Goal: Task Accomplishment & Management: Use online tool/utility

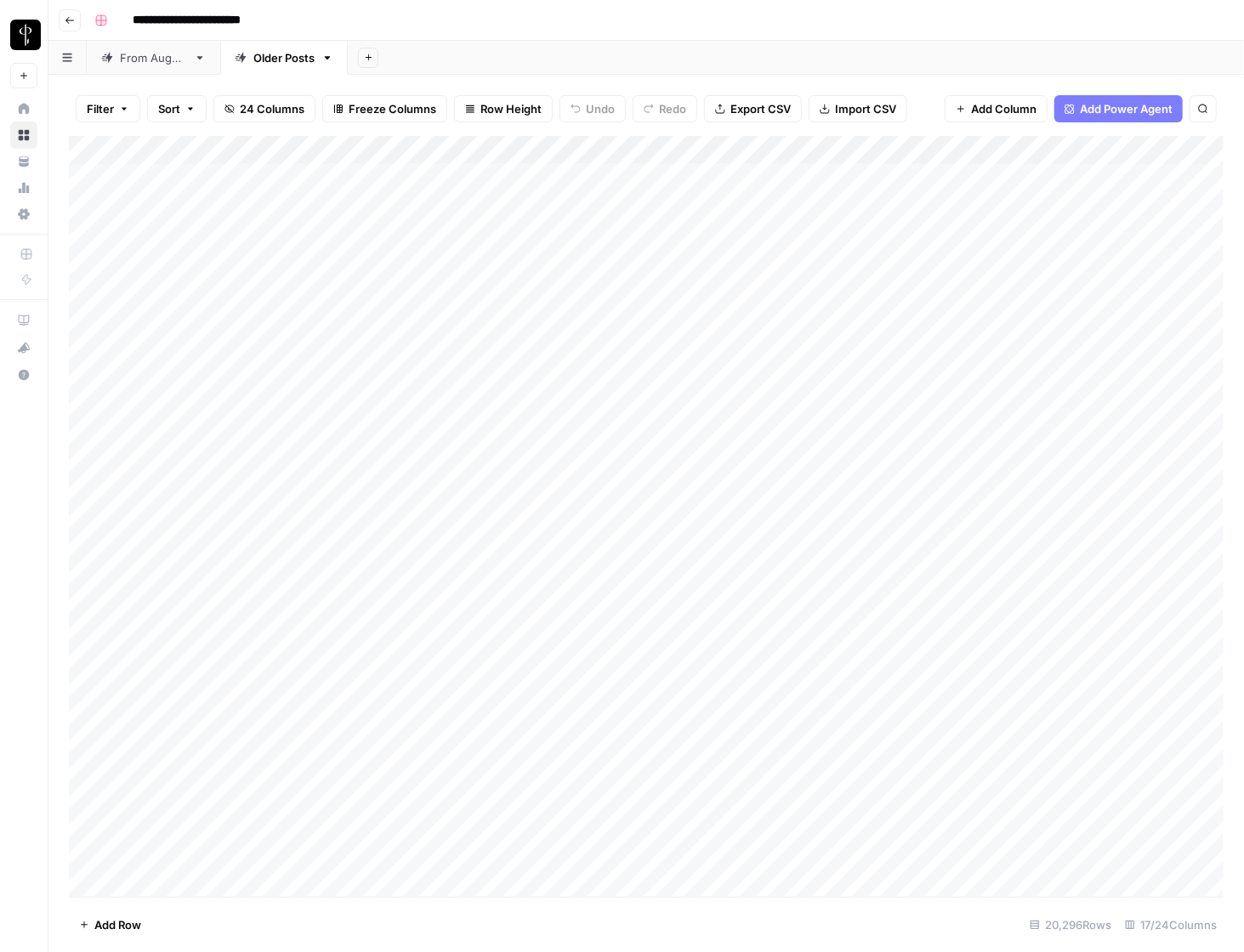
click at [183, 187] on div "Add Column" at bounding box center [646, 516] width 1155 height 761
click at [443, 859] on div "Add Column" at bounding box center [646, 516] width 1155 height 761
click at [140, 241] on div "Add Column" at bounding box center [646, 516] width 1155 height 761
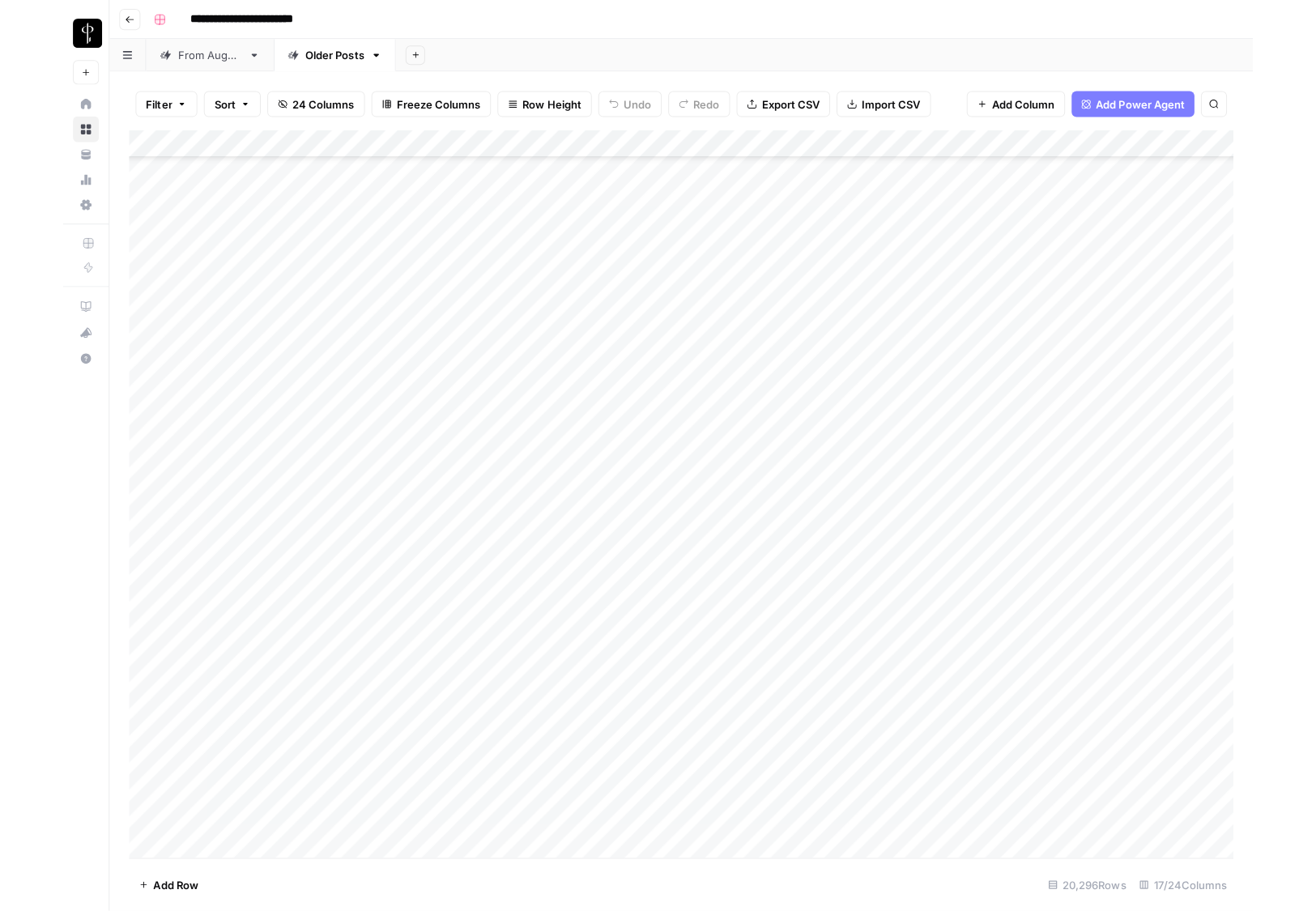
scroll to position [558415, 0]
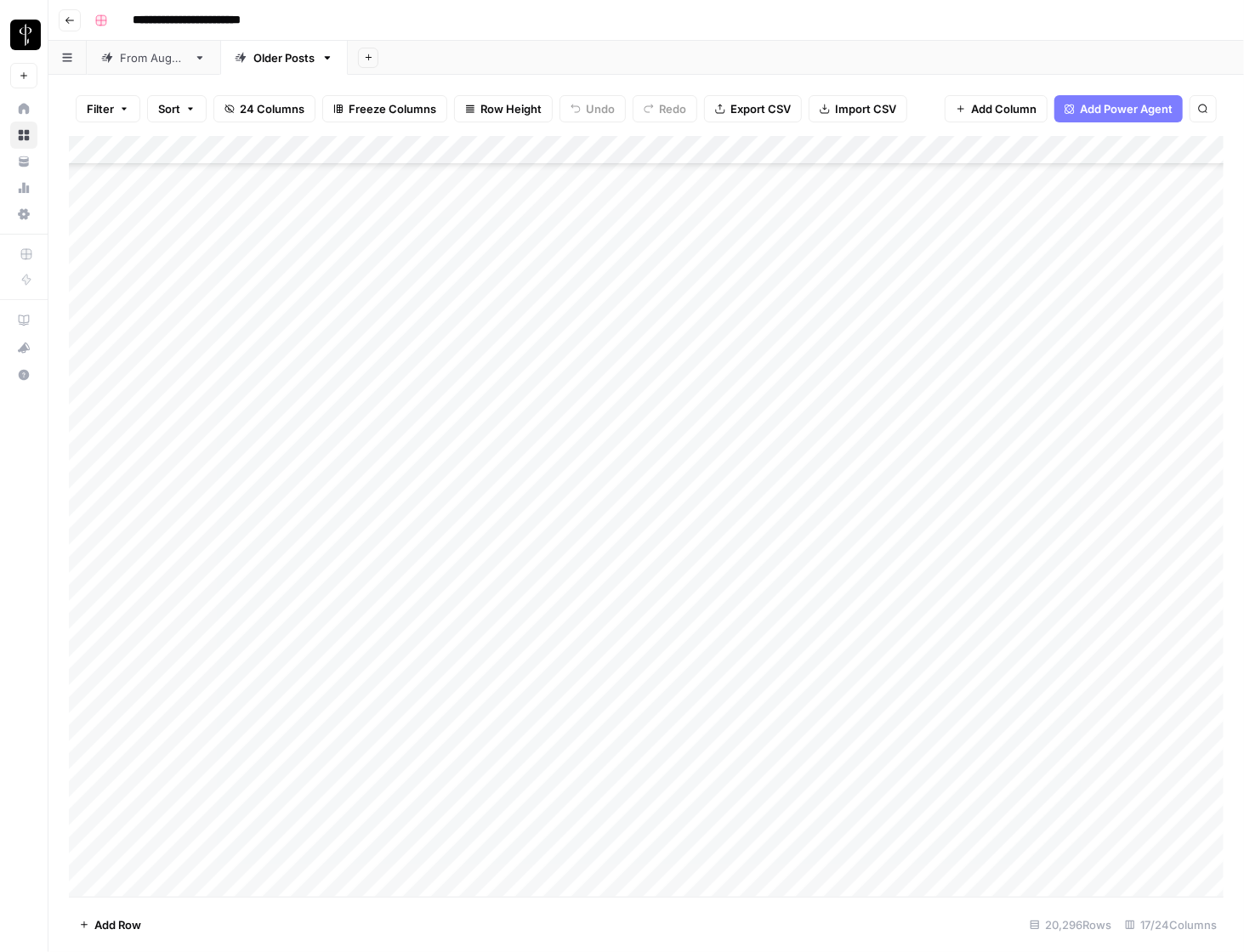
click at [177, 854] on div "Add Column" at bounding box center [646, 516] width 1155 height 761
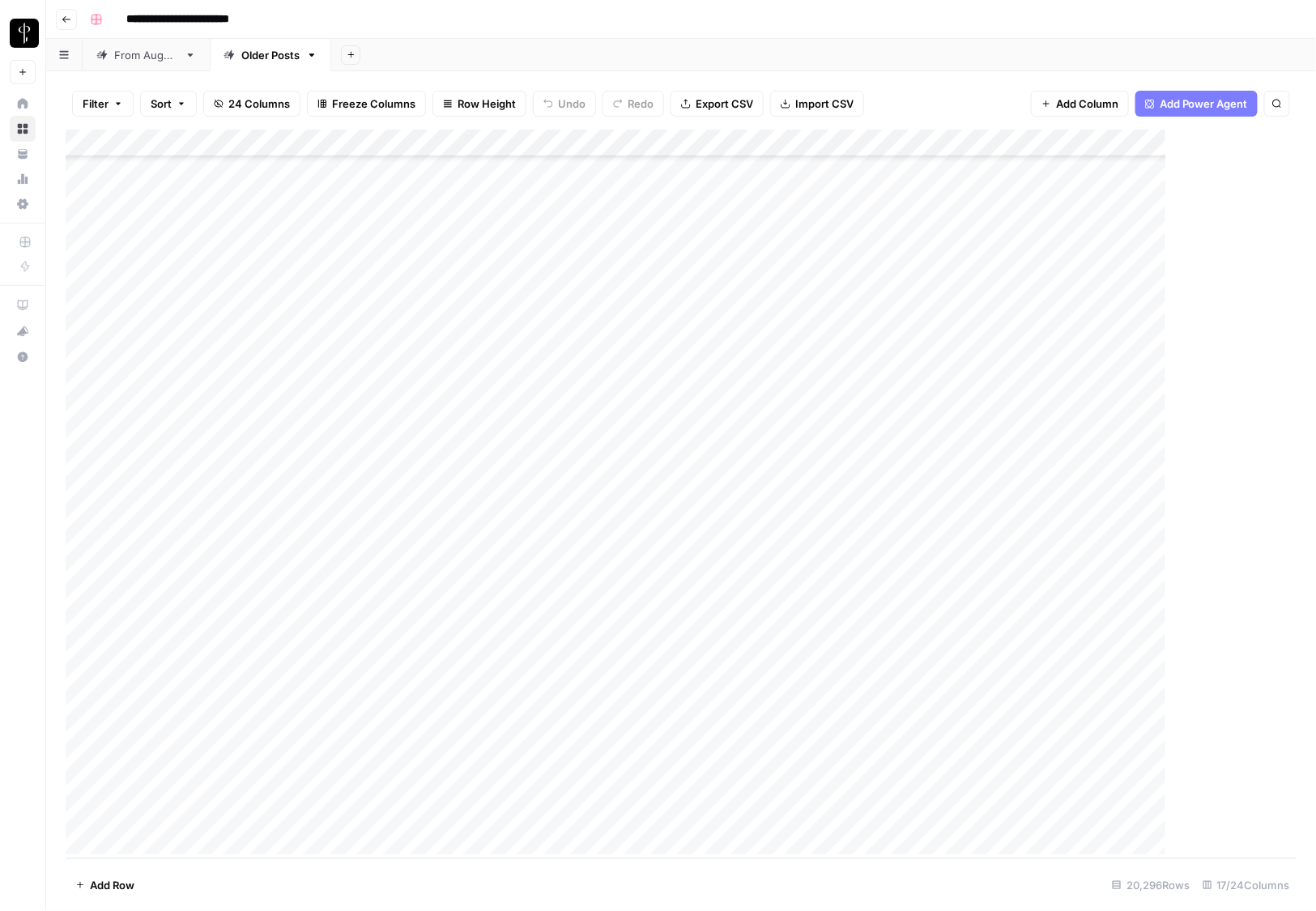
scroll to position [558410, 0]
click at [139, 607] on div "Add Column" at bounding box center [681, 494] width 1232 height 730
click at [178, 813] on div "Add Column" at bounding box center [681, 494] width 1232 height 730
type input "**********"
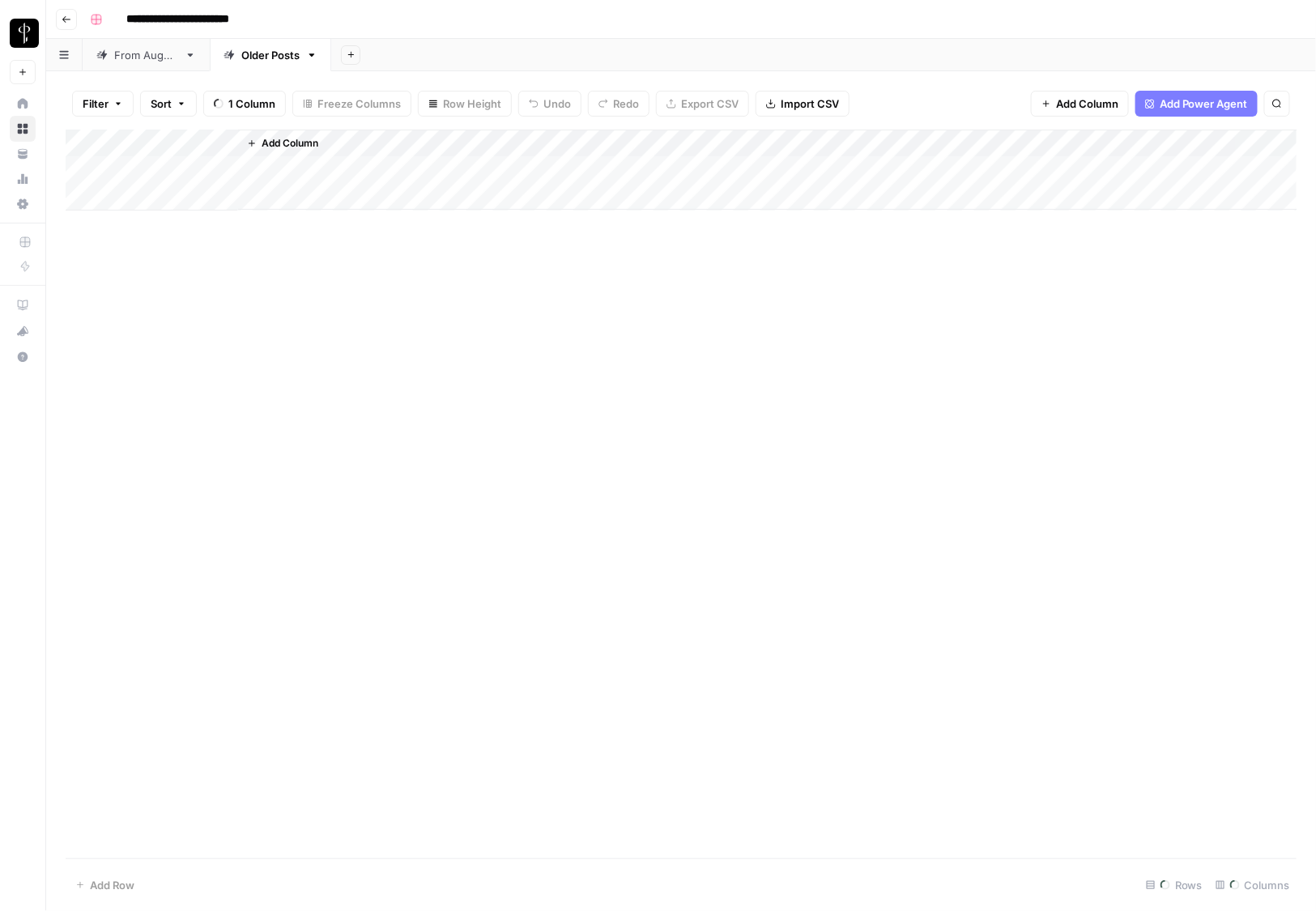
click at [145, 60] on div "From [DATE]" at bounding box center [146, 55] width 64 height 16
click at [146, 296] on div "Add Column" at bounding box center [681, 494] width 1232 height 730
click at [763, 794] on div "Add Column" at bounding box center [681, 494] width 1232 height 730
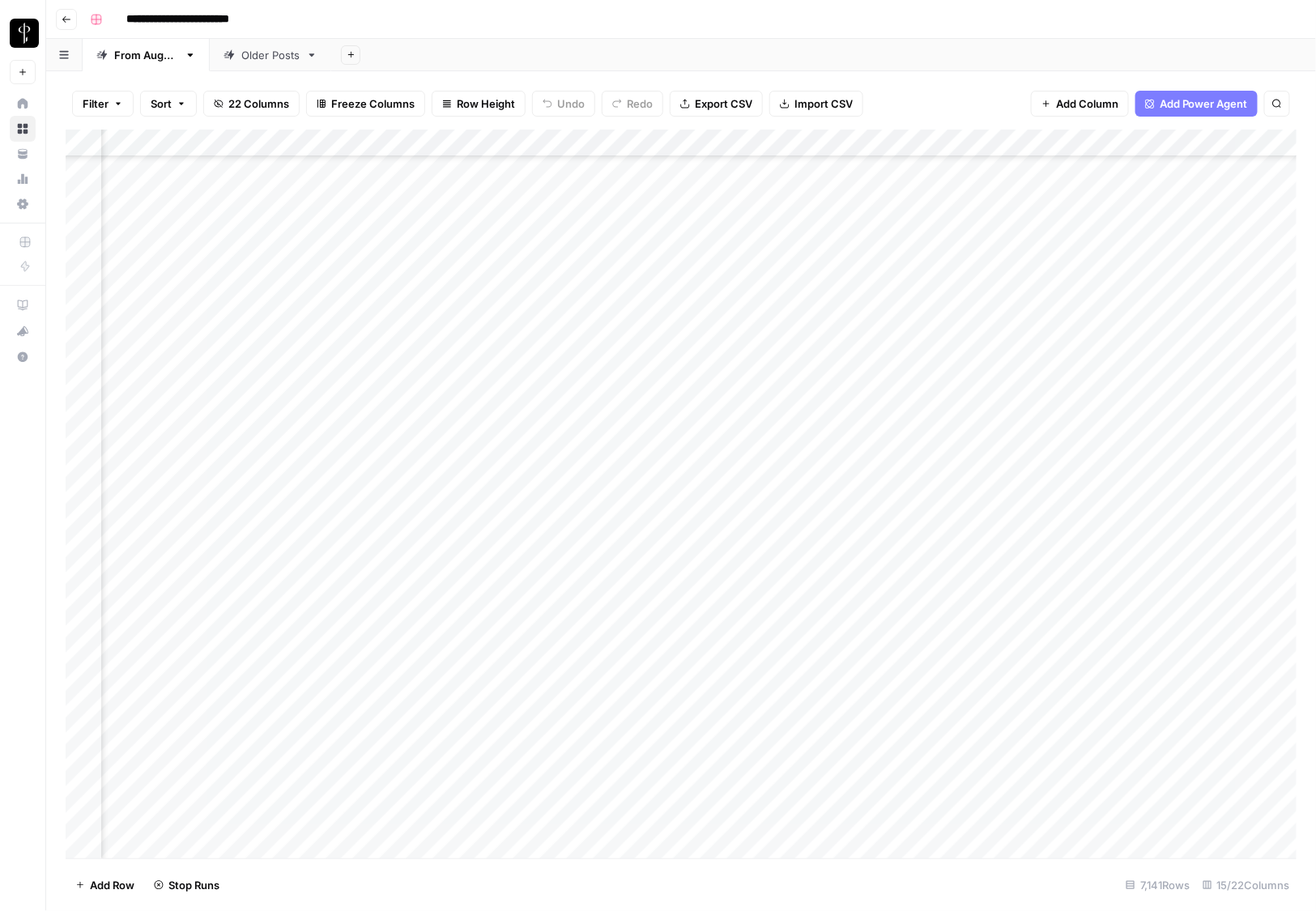
scroll to position [196033, 878]
click at [367, 796] on div "Add Column" at bounding box center [681, 494] width 1232 height 730
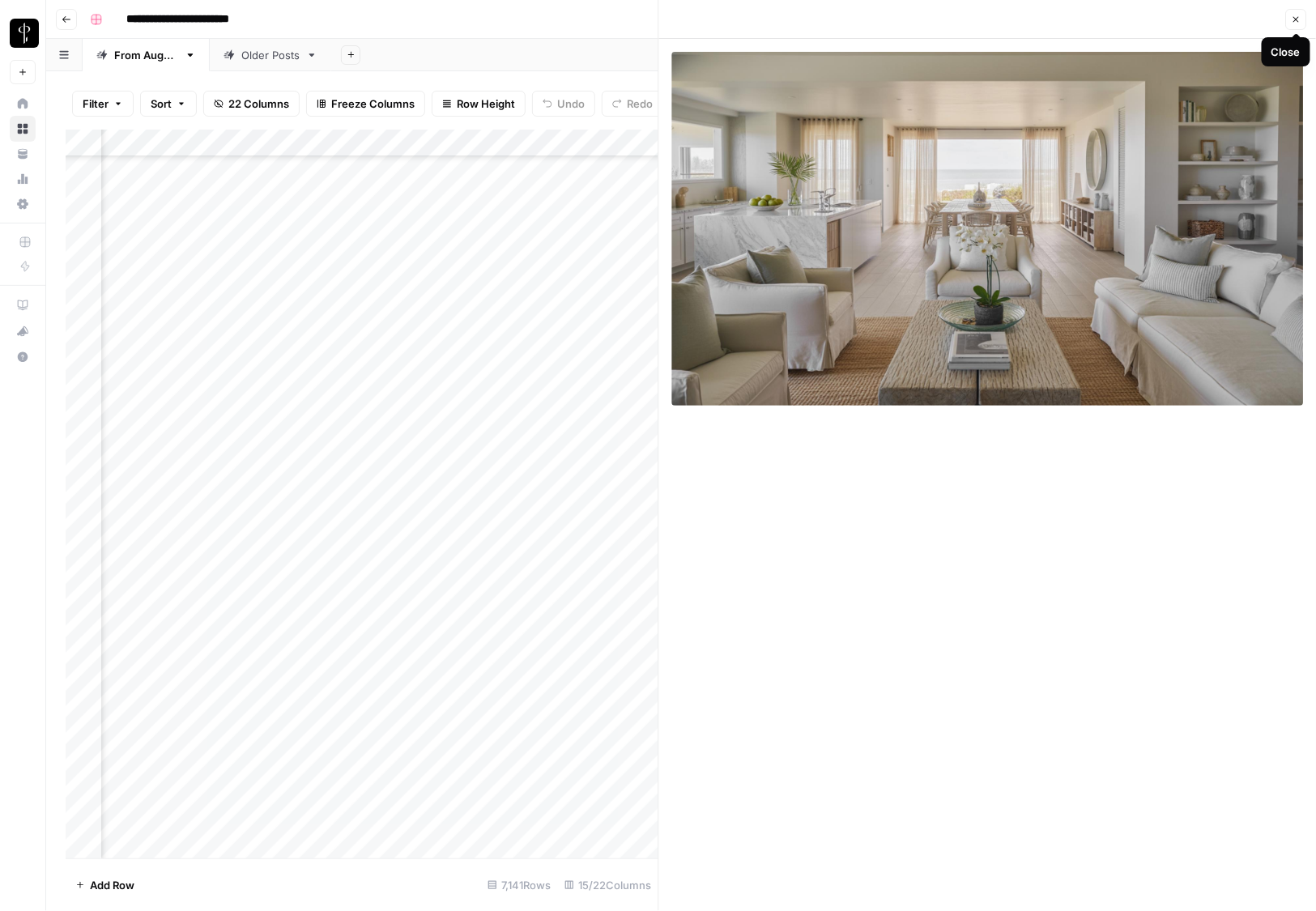
click at [1303, 18] on button "Close" at bounding box center [1296, 19] width 21 height 21
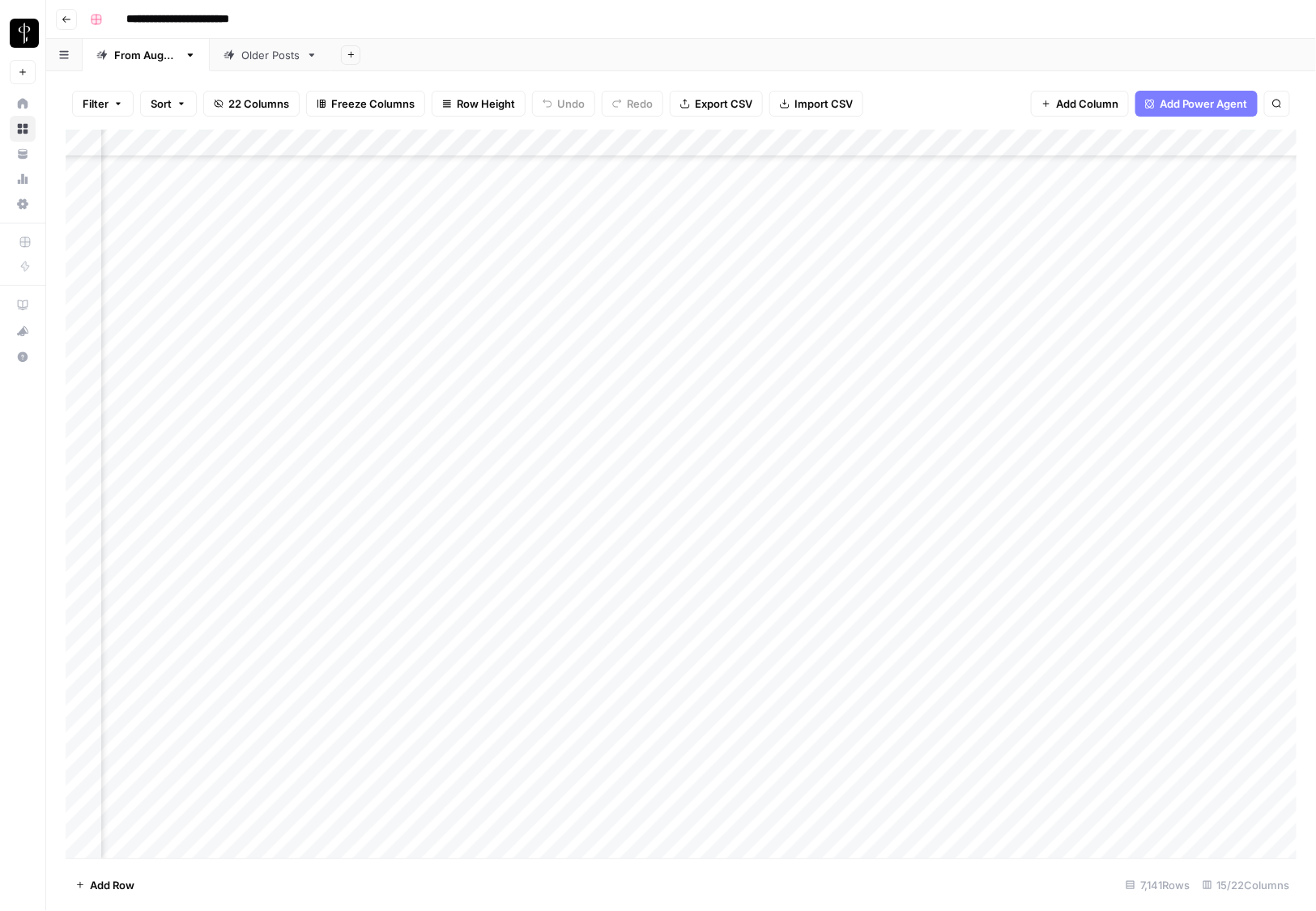
scroll to position [196033, 878]
